Goal: Task Accomplishment & Management: Manage account settings

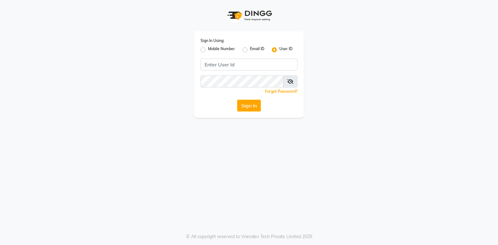
click at [208, 51] on label "Mobile Number" at bounding box center [221, 50] width 27 height 8
click at [208, 50] on input "Mobile Number" at bounding box center [210, 48] width 4 height 4
radio input "true"
radio input "false"
click at [289, 65] on input "Username" at bounding box center [259, 64] width 76 height 12
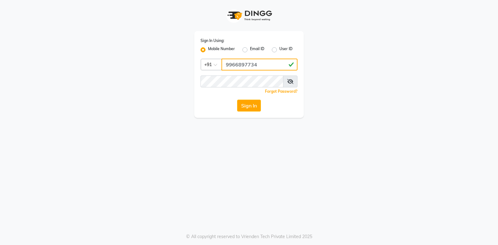
type input "9966897734"
click at [253, 106] on button "Sign In" at bounding box center [249, 105] width 24 height 12
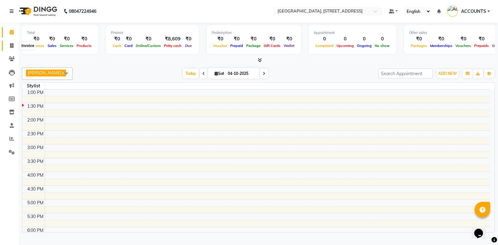
click at [13, 48] on span at bounding box center [11, 45] width 11 height 7
select select "service"
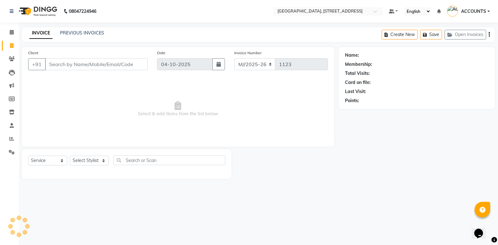
click at [114, 33] on div "INVOICE PREVIOUS INVOICES Create New Save Open Invoices" at bounding box center [258, 34] width 473 height 15
click at [99, 32] on link "PREVIOUS INVOICES" at bounding box center [82, 33] width 44 height 6
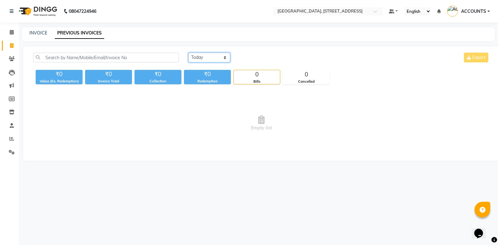
click at [203, 58] on select "Today Yesterday Custom Range" at bounding box center [209, 58] width 42 height 10
select select "range"
click at [188, 53] on select "Today Yesterday Custom Range" at bounding box center [209, 58] width 42 height 10
click at [266, 57] on input "04-10-2025" at bounding box center [260, 57] width 44 height 9
select select "10"
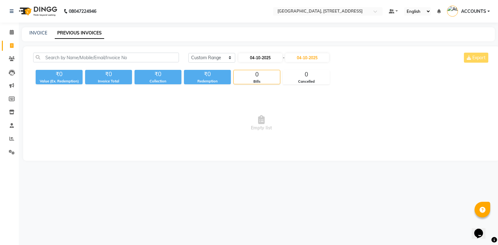
select select "2025"
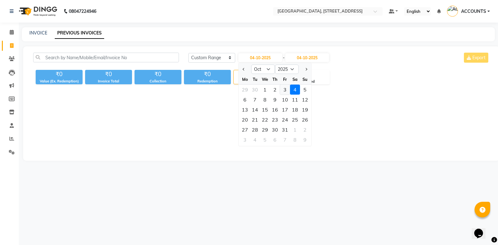
click at [287, 89] on div "3" at bounding box center [285, 89] width 10 height 10
type input "03-10-2025"
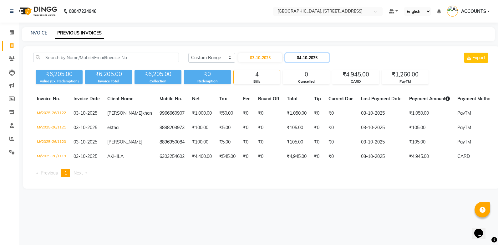
click at [320, 58] on input "04-10-2025" at bounding box center [307, 57] width 44 height 9
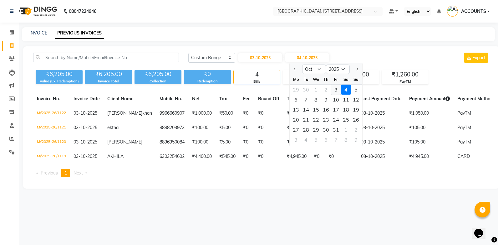
click at [335, 91] on div "3" at bounding box center [336, 89] width 10 height 10
type input "03-10-2025"
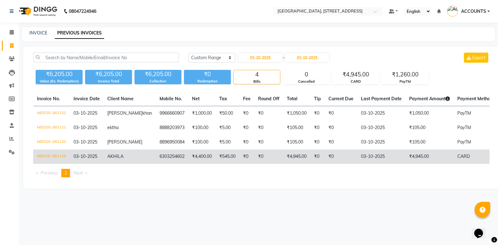
click at [169, 164] on td "6303254602" at bounding box center [172, 156] width 33 height 14
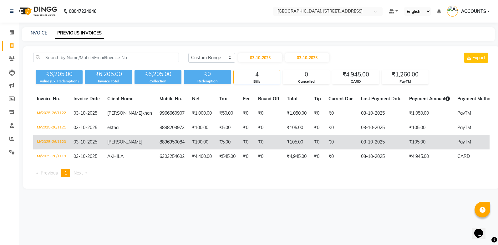
click at [49, 147] on td "M//2025-26/1120" at bounding box center [51, 142] width 37 height 14
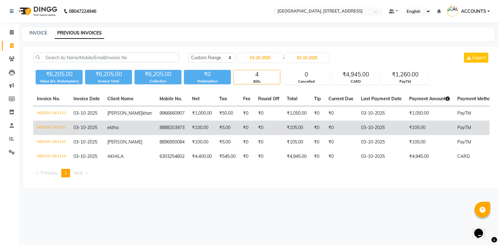
click at [77, 130] on span "03-10-2025" at bounding box center [85, 127] width 24 height 6
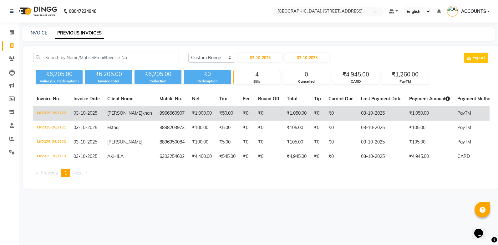
click at [54, 116] on td "M//2025-26/1122" at bounding box center [51, 113] width 37 height 15
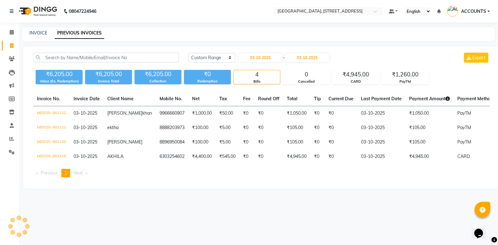
click at [473, 12] on span "ACCOUNTS" at bounding box center [473, 11] width 25 height 7
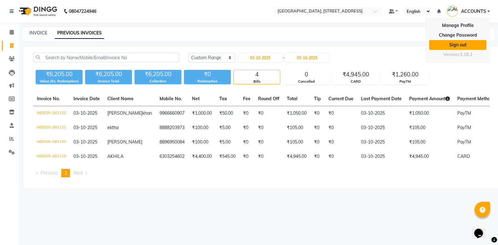
click at [460, 45] on link "Sign out" at bounding box center [457, 45] width 57 height 10
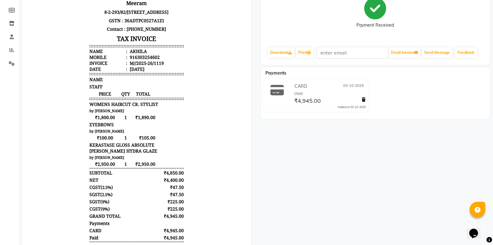
scroll to position [83, 0]
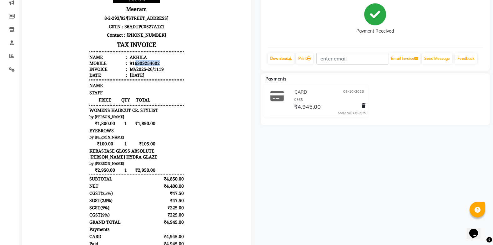
drag, startPoint x: 130, startPoint y: 76, endPoint x: 157, endPoint y: 73, distance: 26.5
click at [157, 66] on li "Mobile : 916303254602" at bounding box center [136, 63] width 94 height 6
copy div "6303254602"
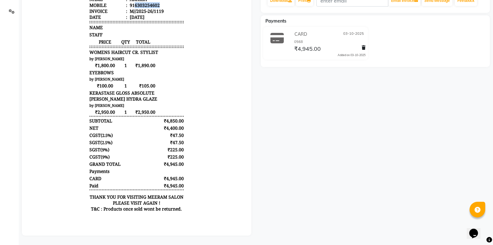
scroll to position [145, 0]
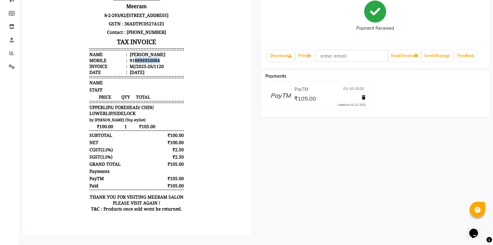
drag, startPoint x: 130, startPoint y: 72, endPoint x: 160, endPoint y: 72, distance: 29.7
click at [160, 63] on li "Mobile : 918896950084" at bounding box center [136, 60] width 94 height 6
copy div "8896950084"
click at [160, 63] on li "Mobile : 918896950084" at bounding box center [136, 60] width 94 height 6
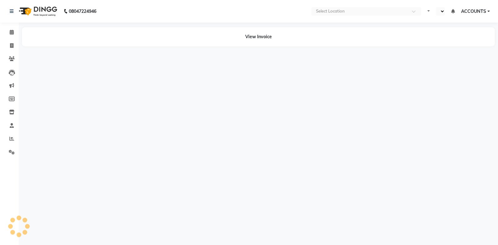
select select "en"
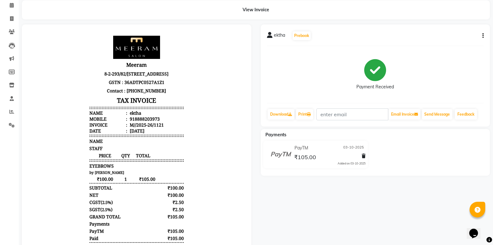
scroll to position [63, 0]
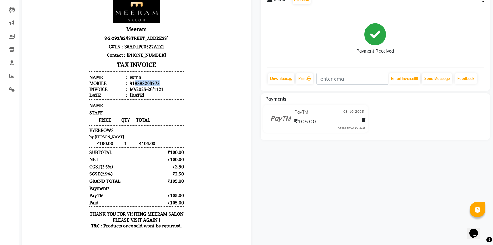
drag, startPoint x: 130, startPoint y: 91, endPoint x: 158, endPoint y: 90, distance: 27.5
click at [158, 86] on li "Mobile : 918888203973" at bounding box center [136, 83] width 94 height 6
copy div "8888203973"
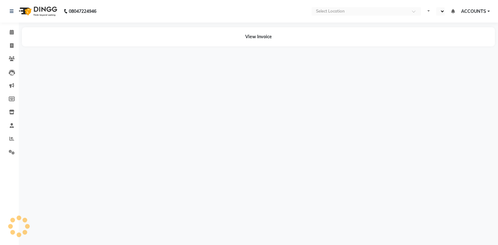
select select "en"
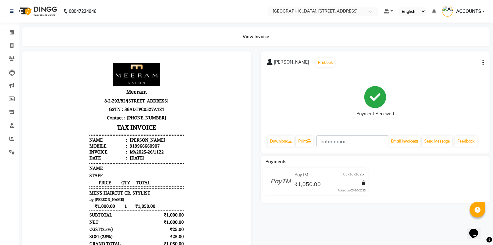
scroll to position [63, 0]
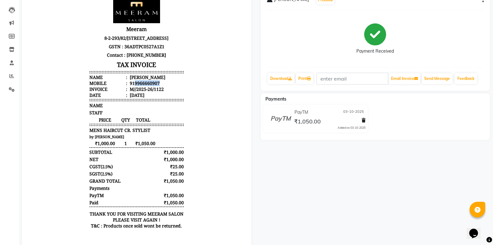
drag, startPoint x: 130, startPoint y: 90, endPoint x: 157, endPoint y: 89, distance: 26.3
click at [157, 86] on li "Mobile : 919966660907" at bounding box center [136, 83] width 94 height 6
copy div "9966660907"
